Goal: Task Accomplishment & Management: Use online tool/utility

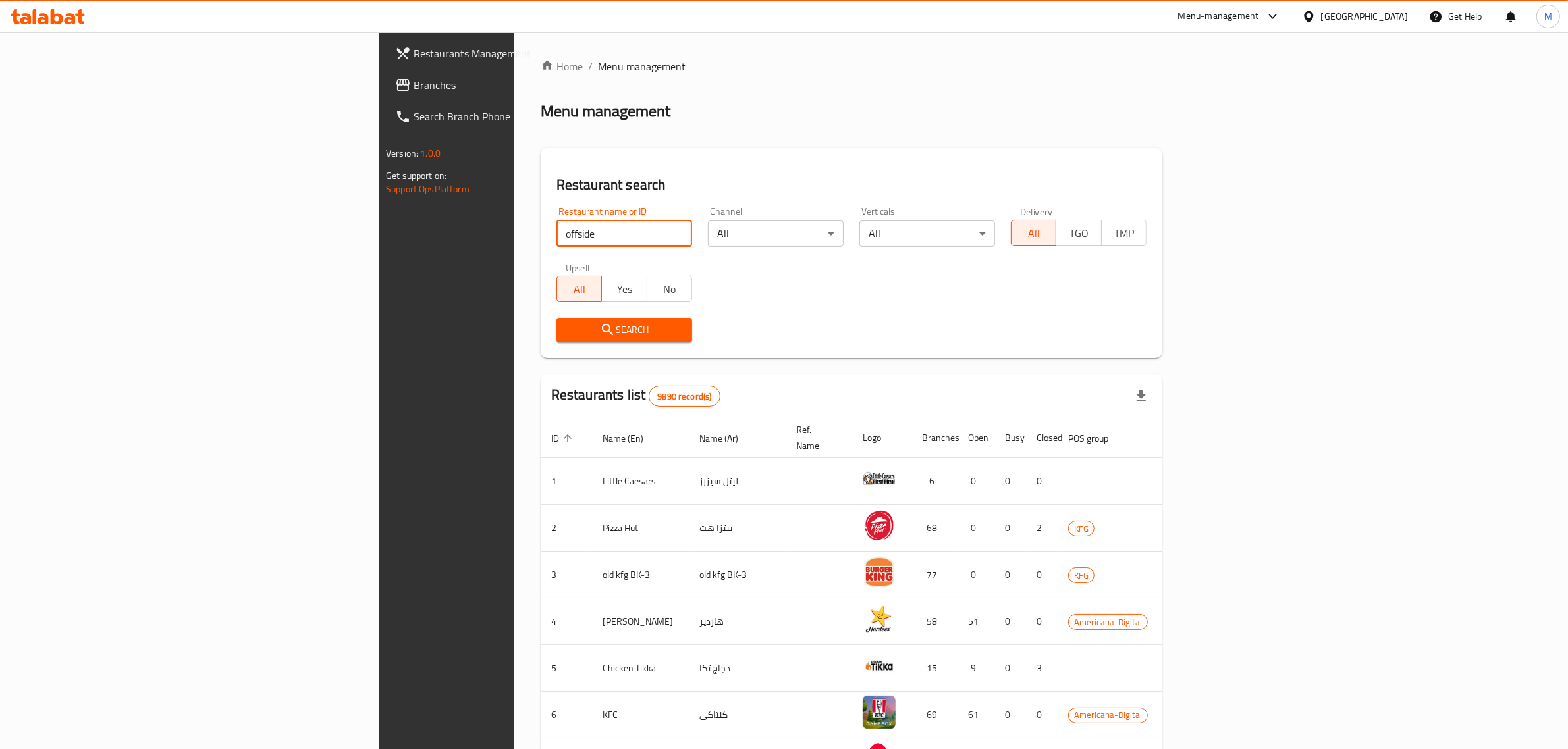
type input "offside"
click button "Search" at bounding box center [624, 329] width 136 height 24
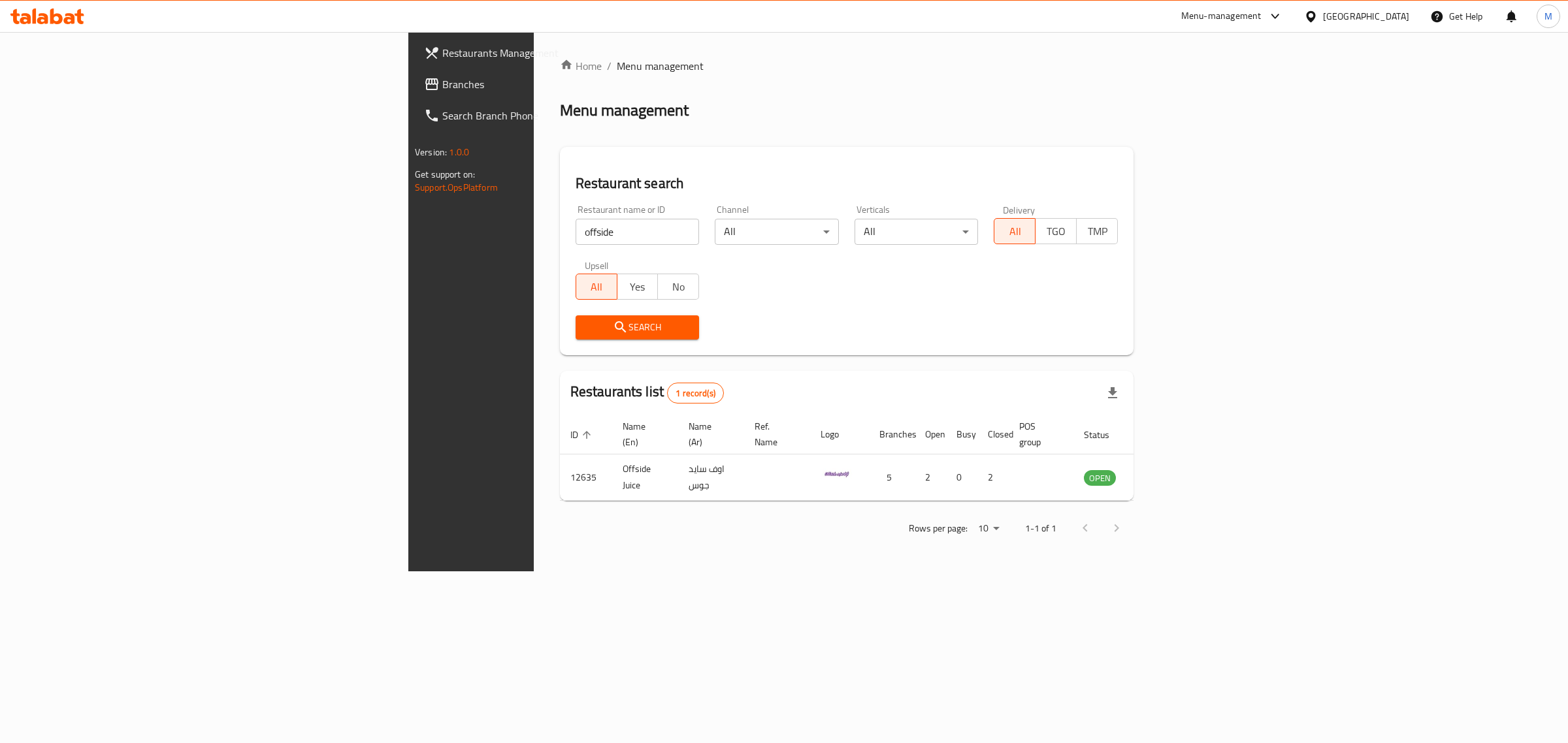
click at [1262, 17] on div "Menu-management" at bounding box center [1222, 17] width 80 height 16
click at [1200, 59] on div "All Plugins" at bounding box center [1244, 58] width 196 height 30
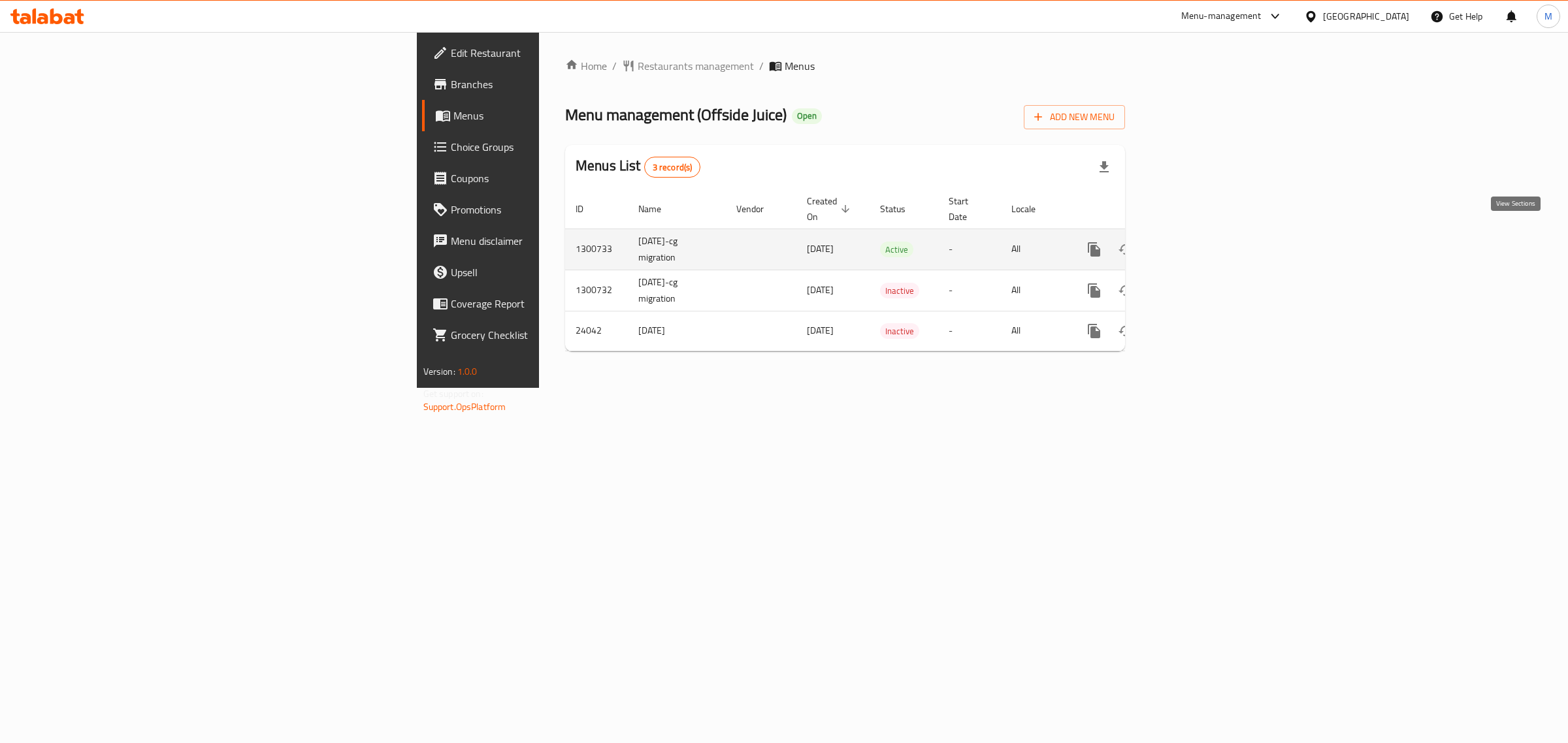
click at [1197, 241] on icon "enhanced table" at bounding box center [1189, 249] width 16 height 16
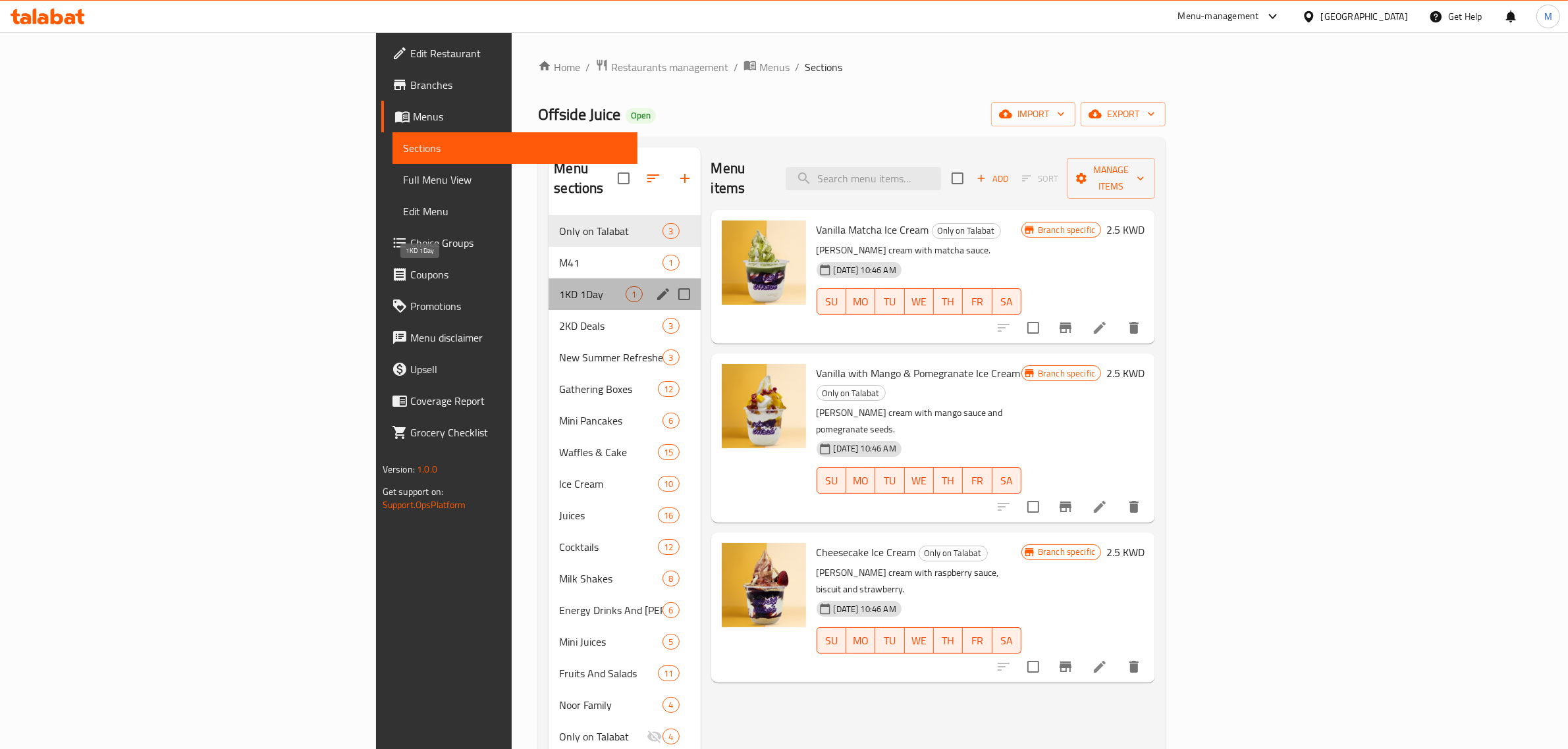
click at [559, 286] on span "1KD 1Day" at bounding box center [592, 294] width 66 height 16
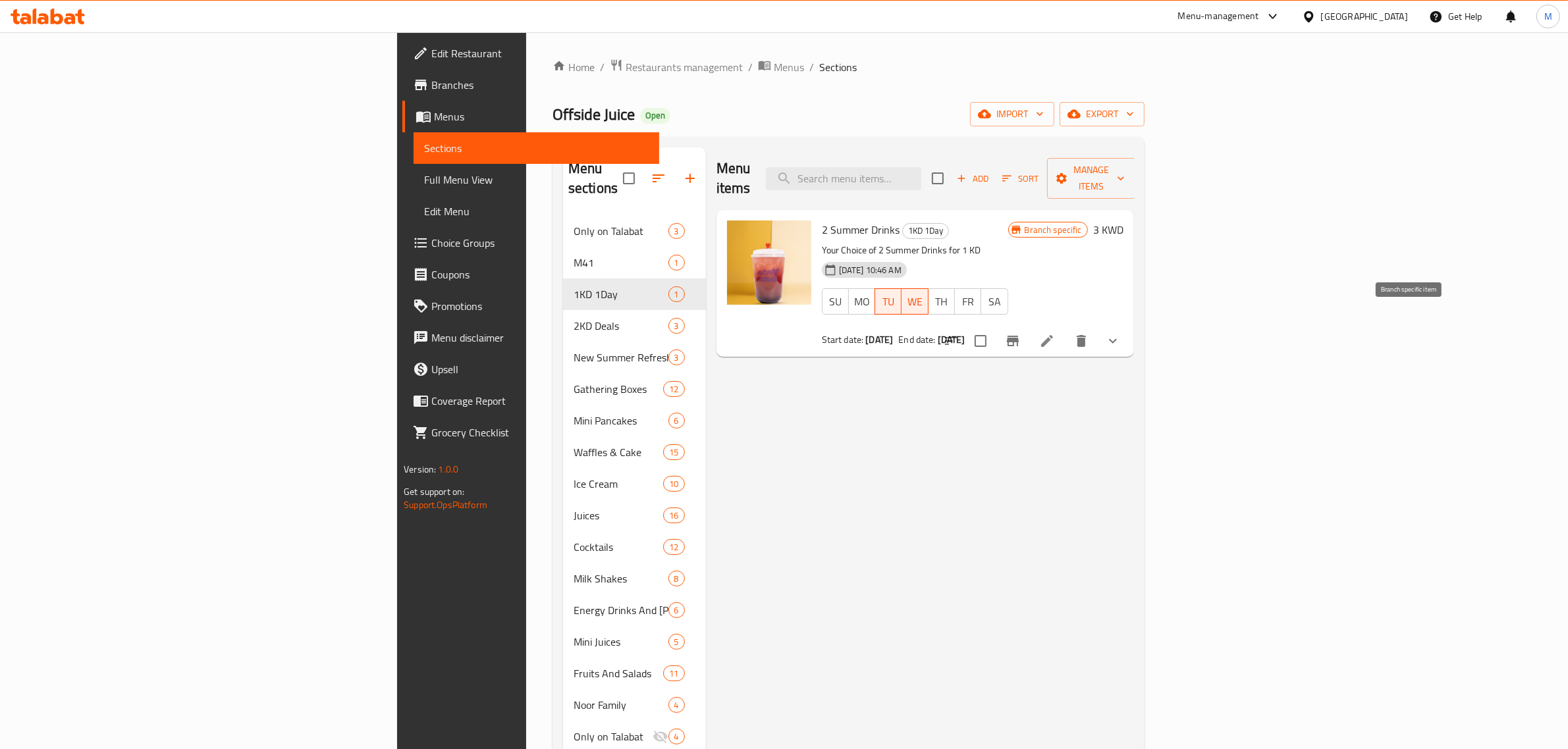
click at [1019, 335] on icon "Branch-specific-item" at bounding box center [1012, 341] width 12 height 11
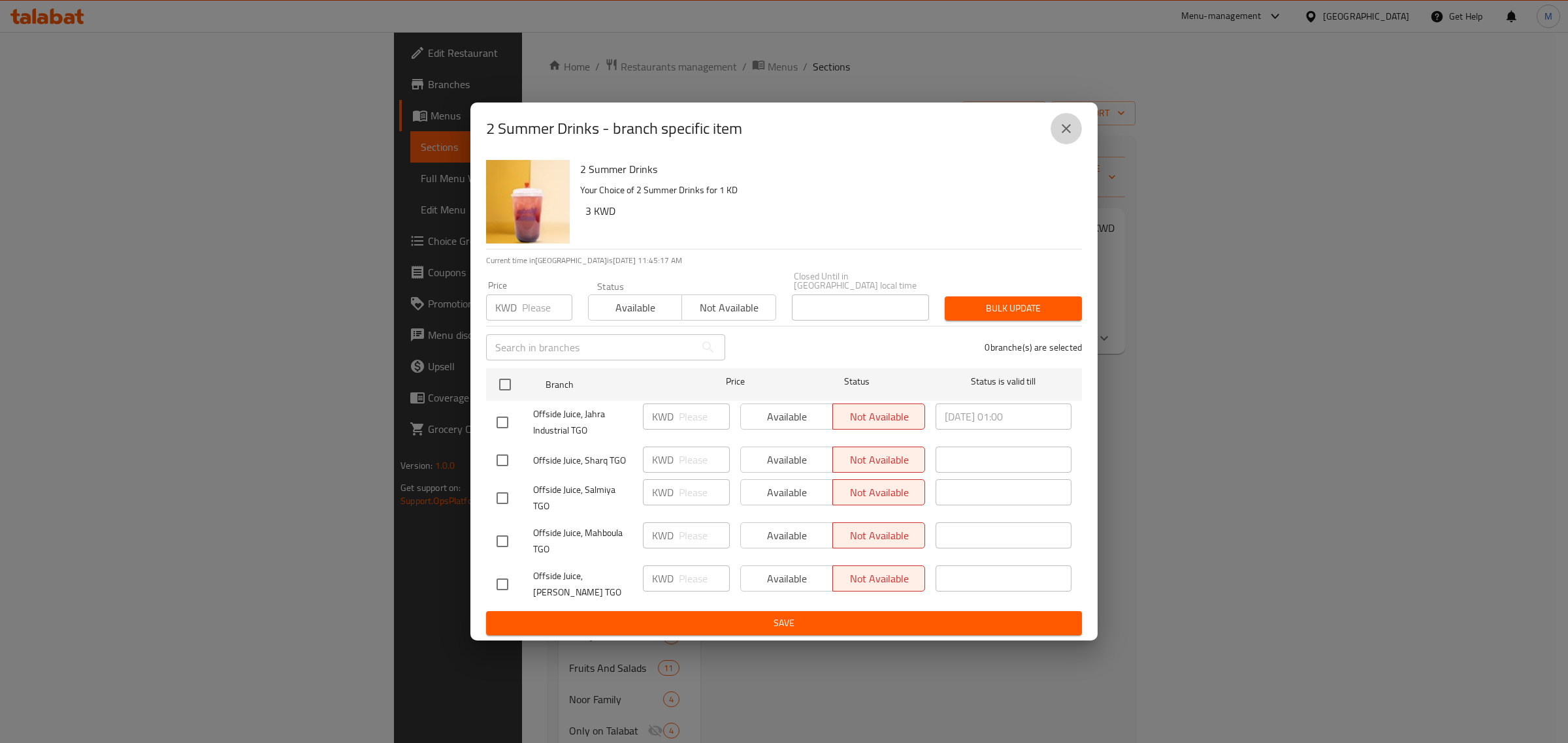
click at [1066, 136] on icon "close" at bounding box center [1067, 129] width 16 height 16
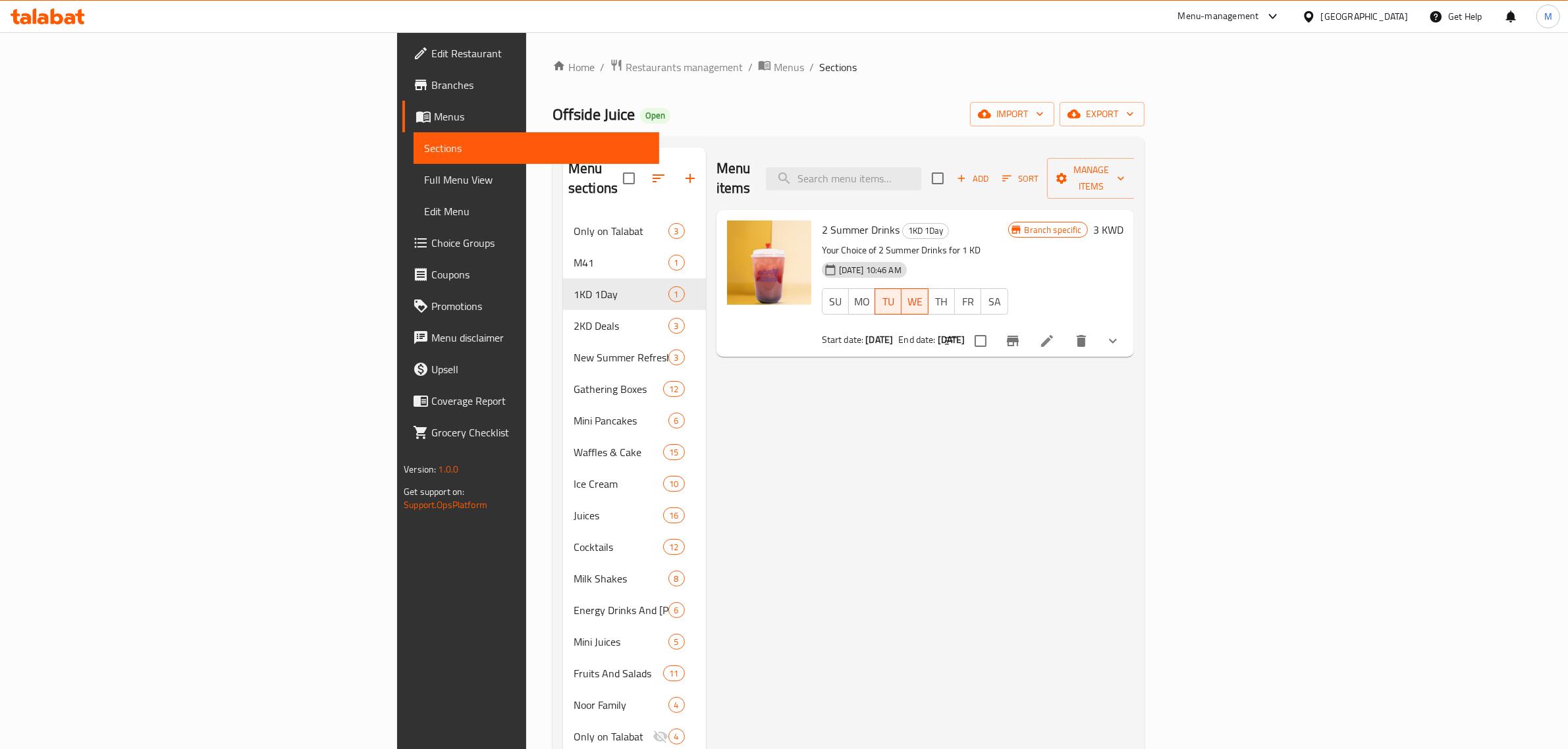
click at [1121, 333] on icon "show more" at bounding box center [1113, 341] width 16 height 16
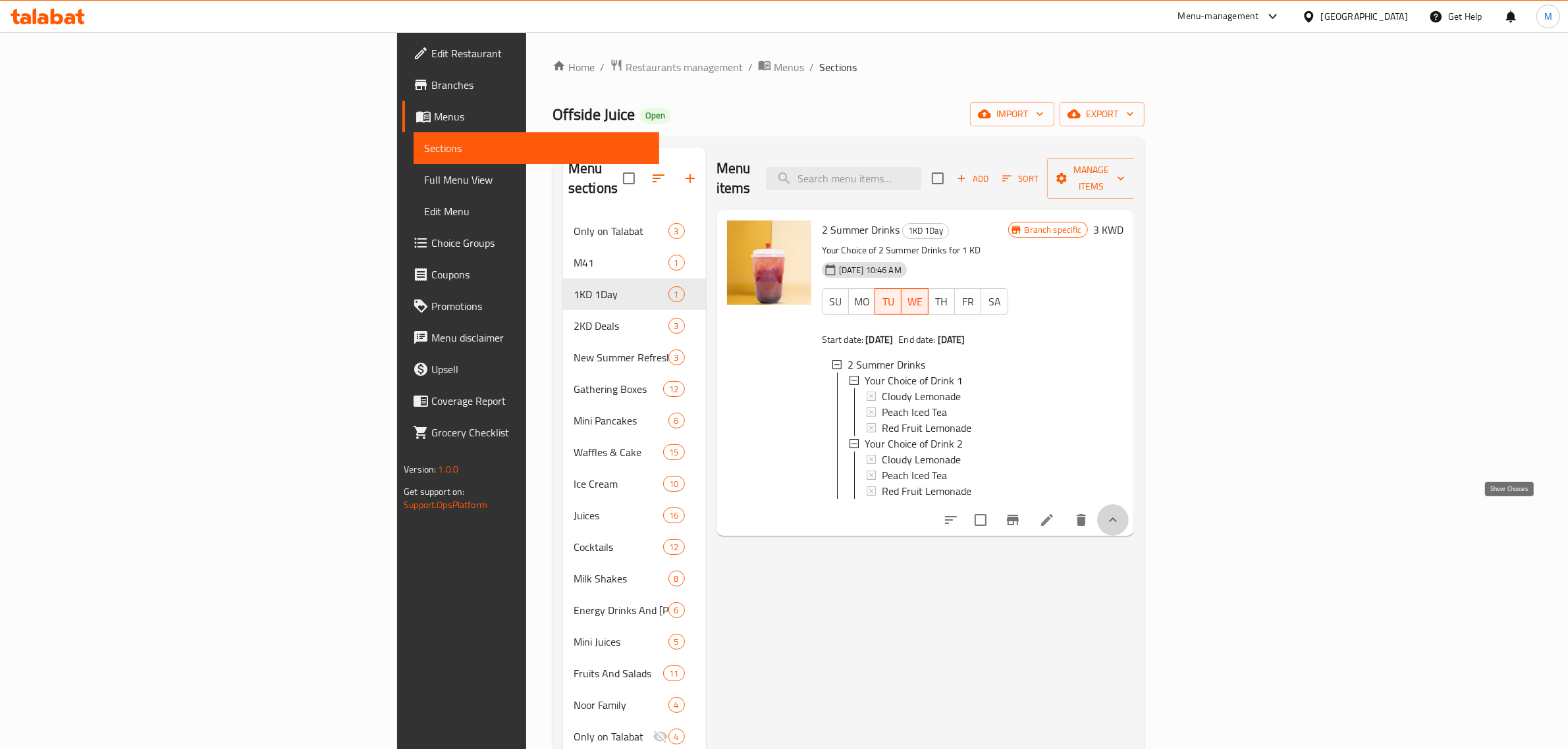
click at [1121, 512] on icon "show more" at bounding box center [1113, 520] width 16 height 16
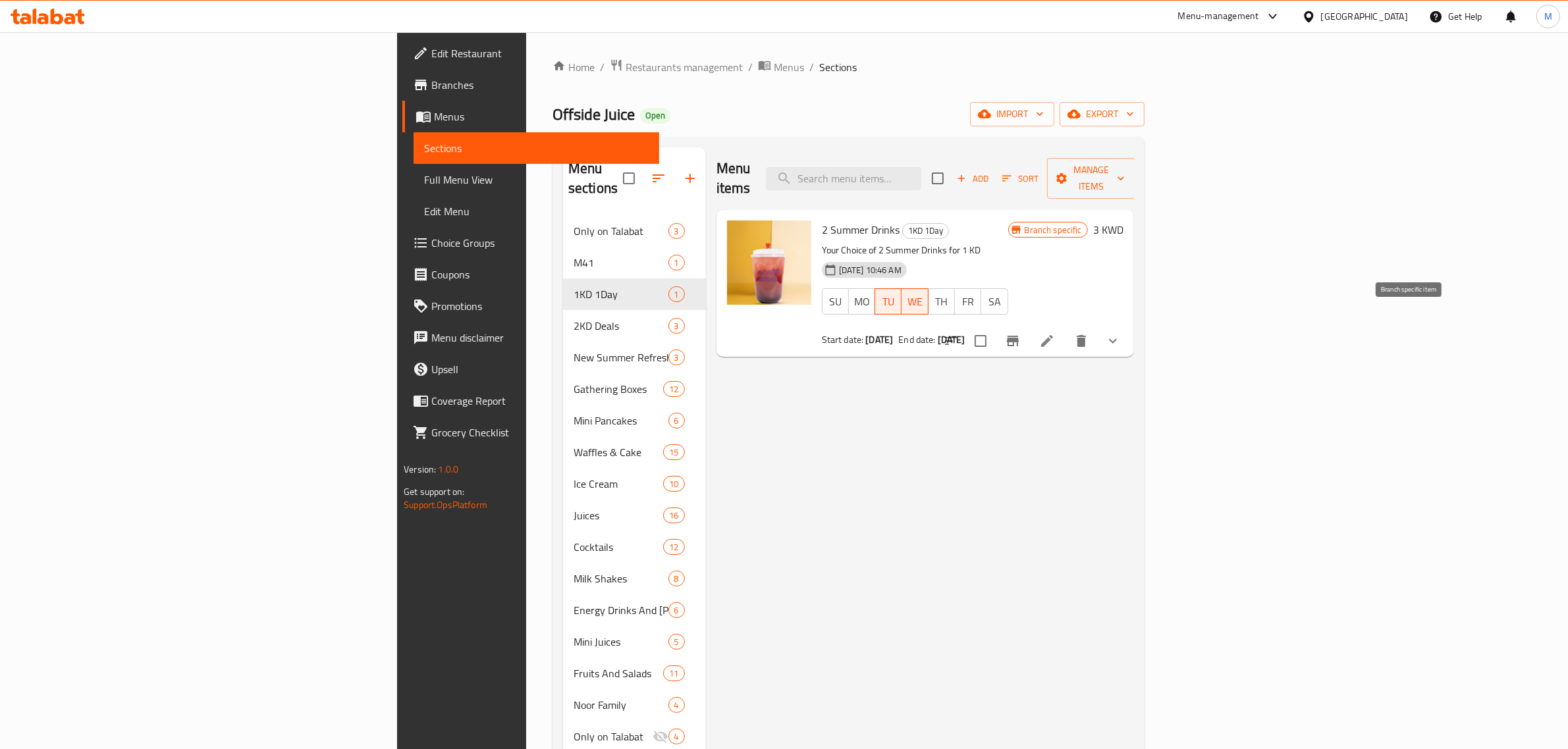
click at [1029, 333] on button "Branch-specific-item" at bounding box center [1012, 340] width 31 height 31
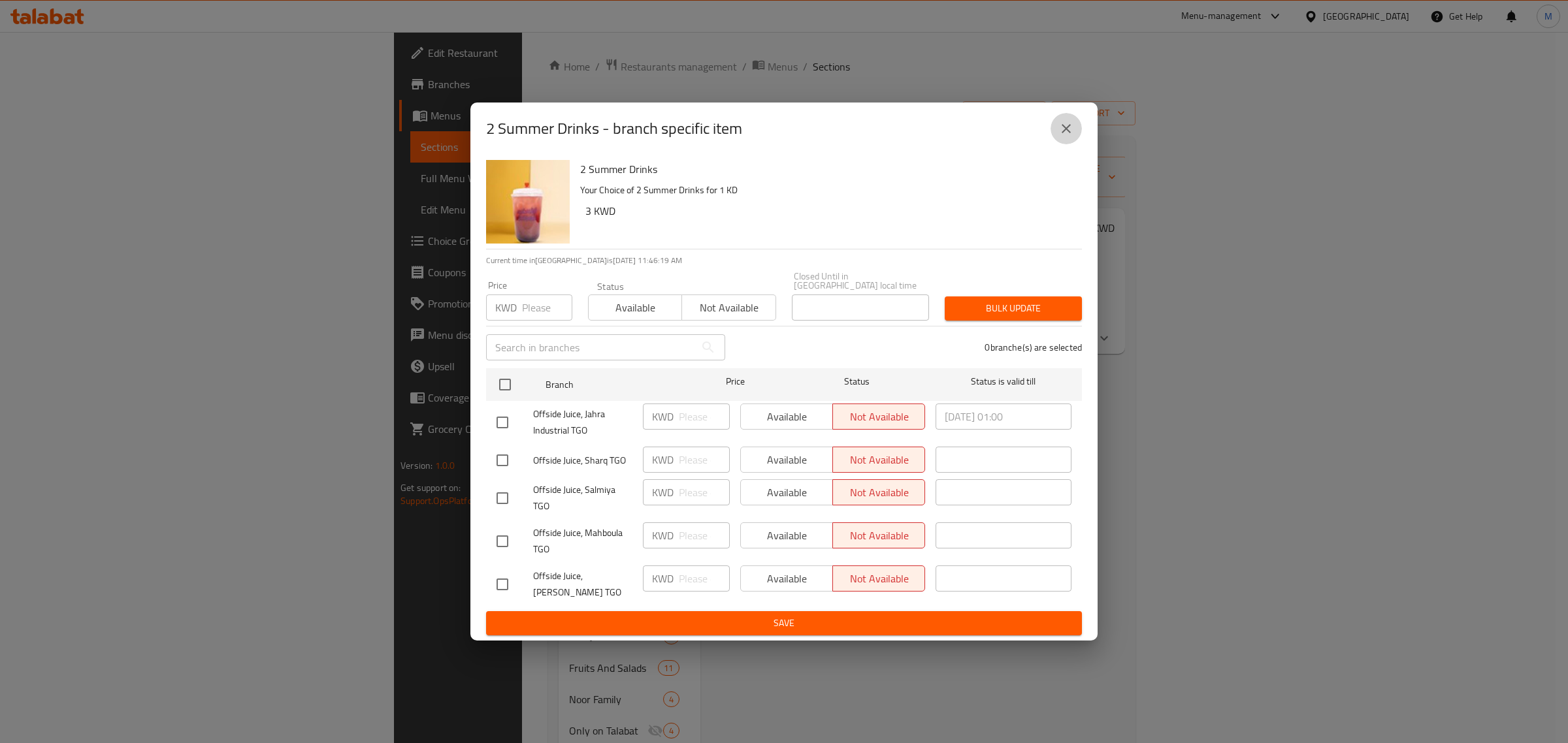
click at [1066, 133] on icon "close" at bounding box center [1067, 129] width 16 height 16
